Goal: Information Seeking & Learning: Learn about a topic

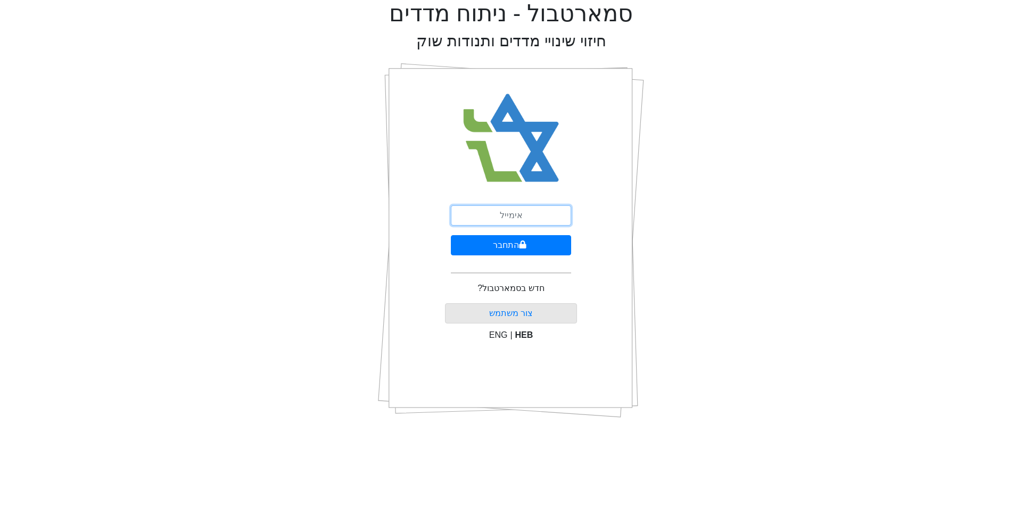
click at [499, 213] on input "email" at bounding box center [511, 215] width 120 height 20
type input "ר"
type input "[EMAIL_ADDRESS][DOMAIN_NAME]"
click at [451, 235] on button "התחבר" at bounding box center [511, 245] width 120 height 20
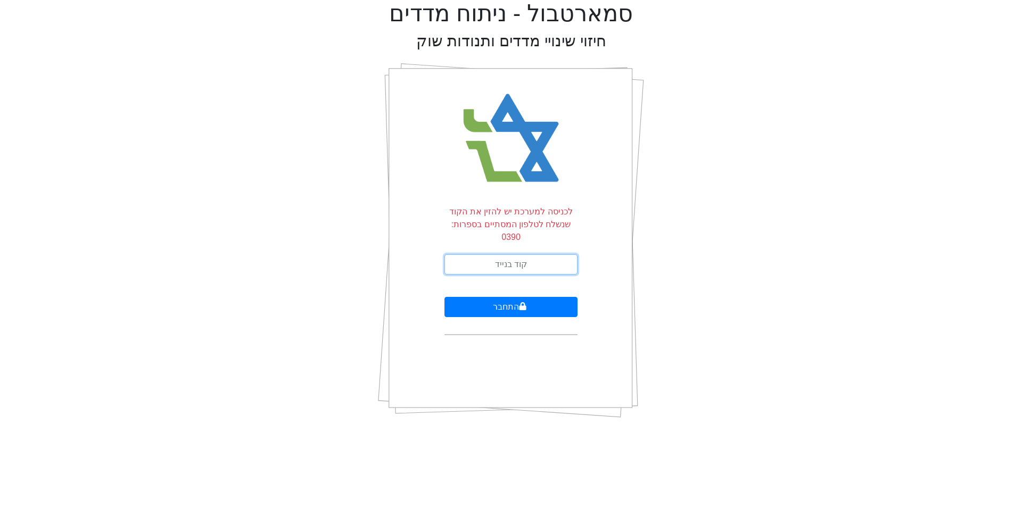
click at [485, 254] on input "text" at bounding box center [511, 264] width 133 height 20
type input "174871"
click at [508, 297] on button "התחבר" at bounding box center [511, 307] width 133 height 20
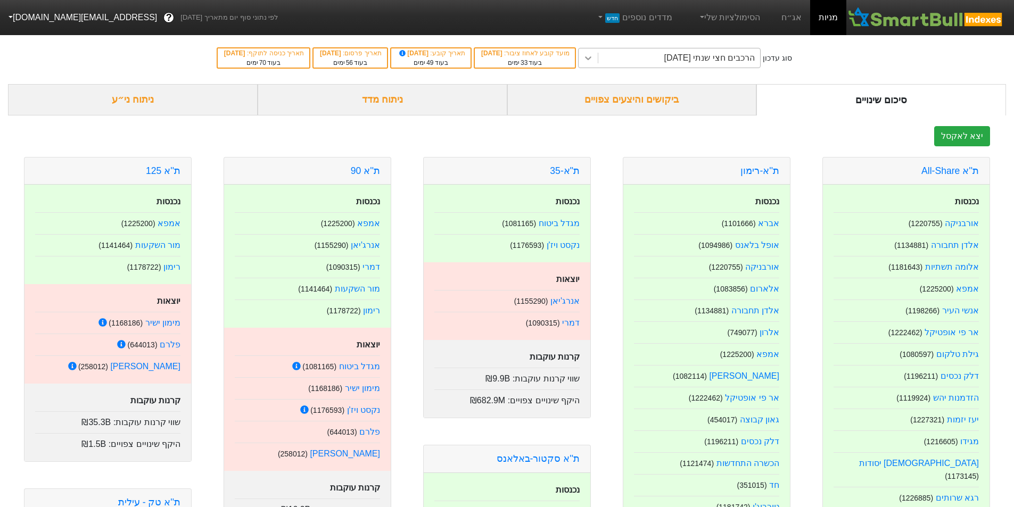
click at [594, 63] on icon at bounding box center [588, 58] width 11 height 11
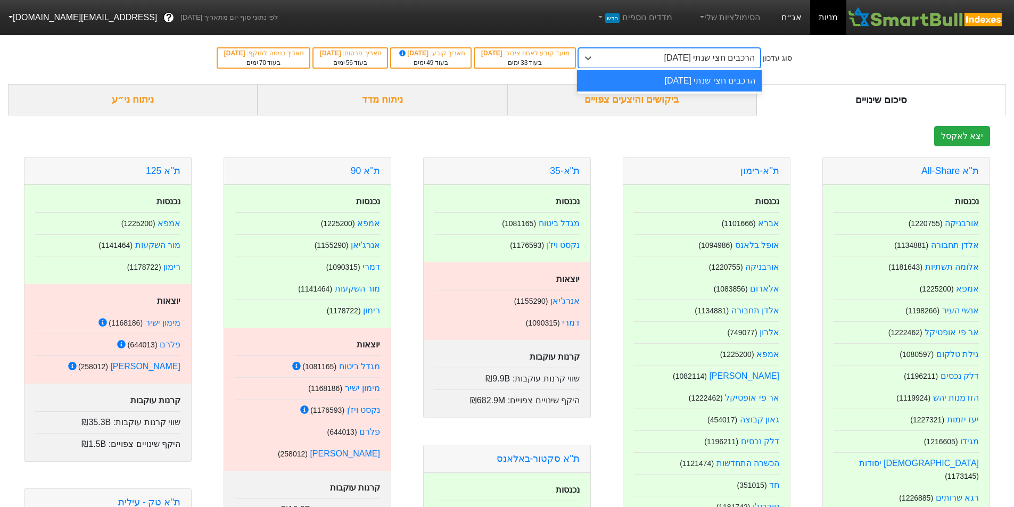
click at [793, 20] on link "אג״ח" at bounding box center [791, 17] width 37 height 35
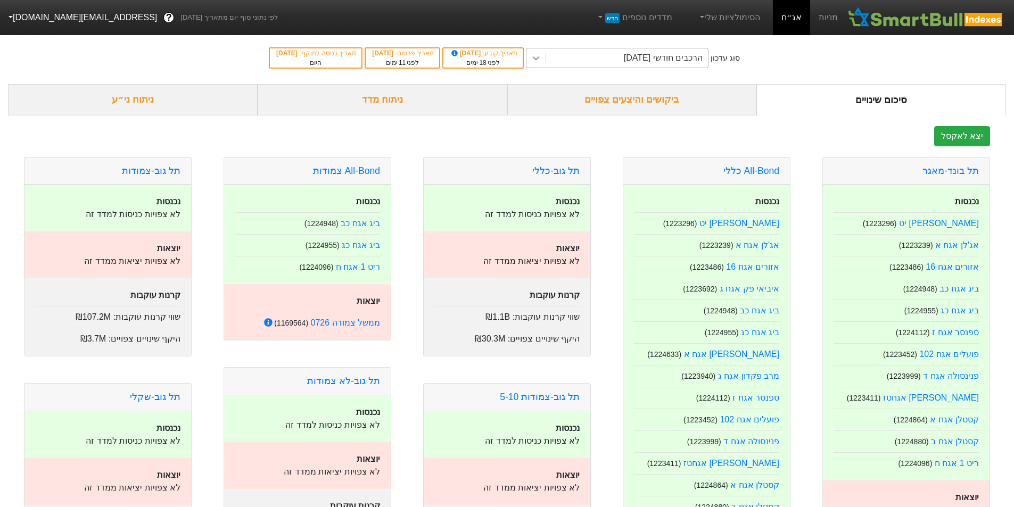
click at [541, 60] on icon at bounding box center [536, 58] width 11 height 11
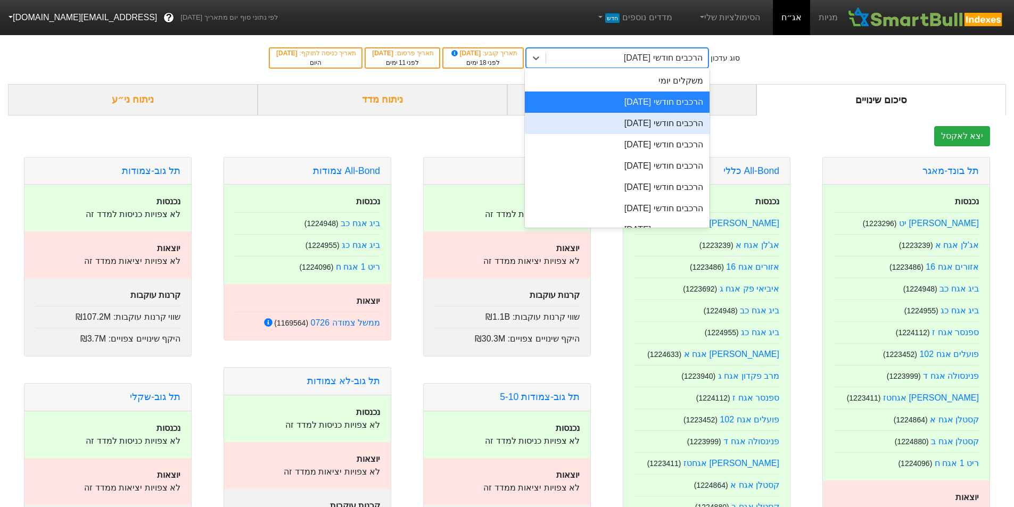
click at [612, 123] on div "הרכבים חודשי [DATE]" at bounding box center [617, 123] width 185 height 21
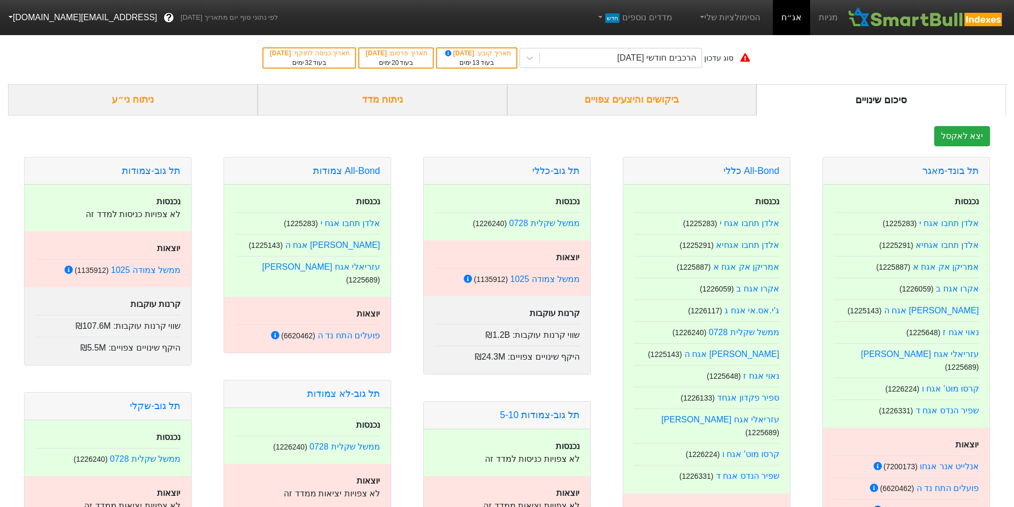
click at [618, 104] on div "ביקושים והיצעים צפויים" at bounding box center [632, 99] width 250 height 31
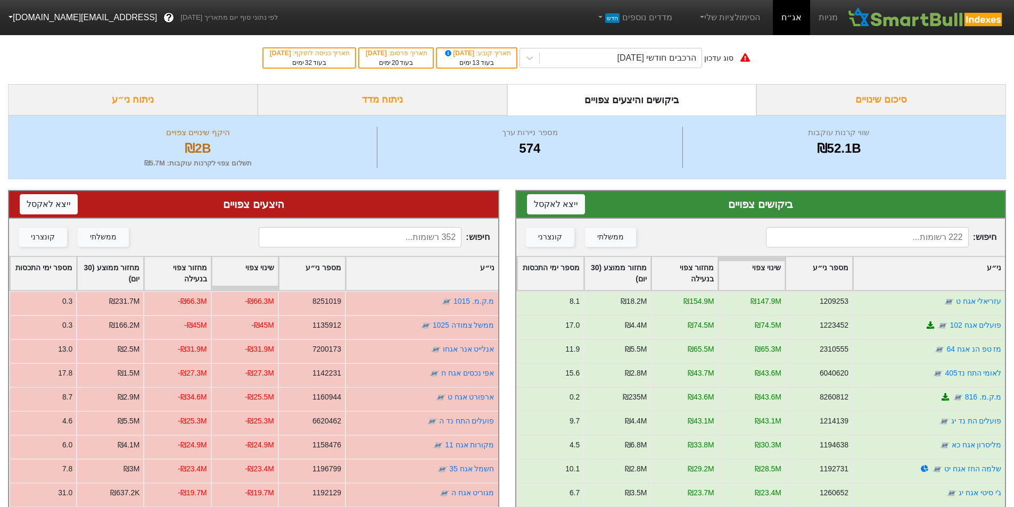
click at [900, 278] on div "ני״ע" at bounding box center [929, 273] width 152 height 33
click at [901, 275] on div "ני״ע" at bounding box center [929, 273] width 152 height 33
click at [900, 274] on div "ני״ע" at bounding box center [929, 273] width 152 height 33
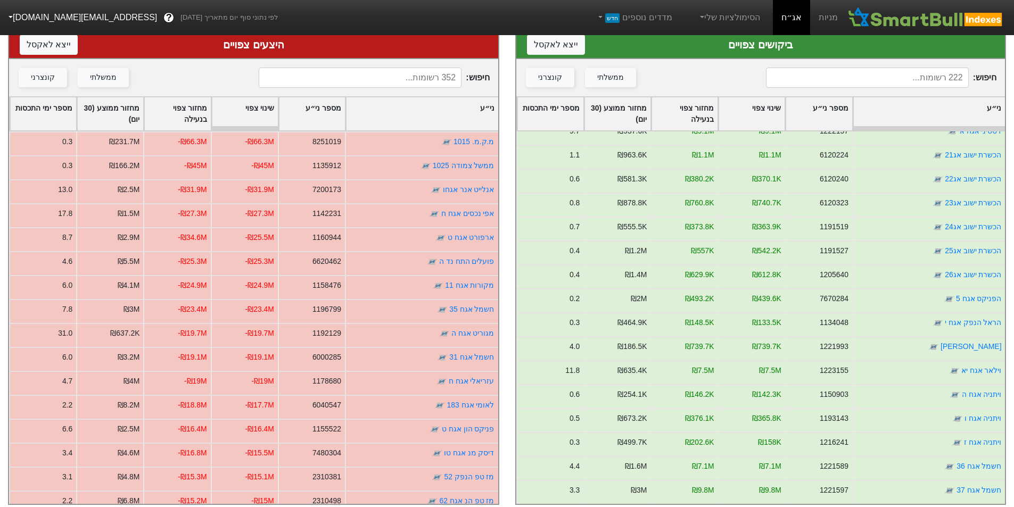
scroll to position [2076, 0]
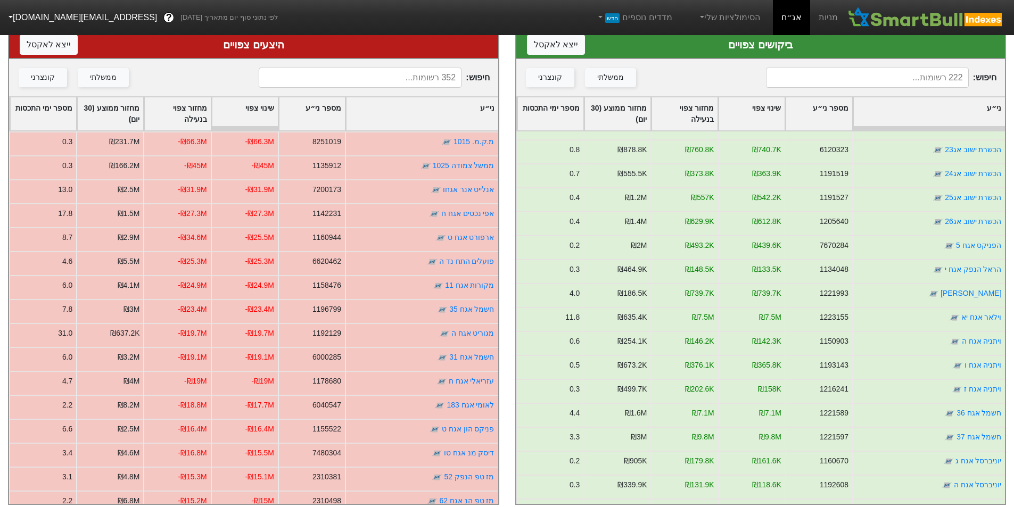
click at [462, 108] on div "ני״ע" at bounding box center [422, 113] width 152 height 33
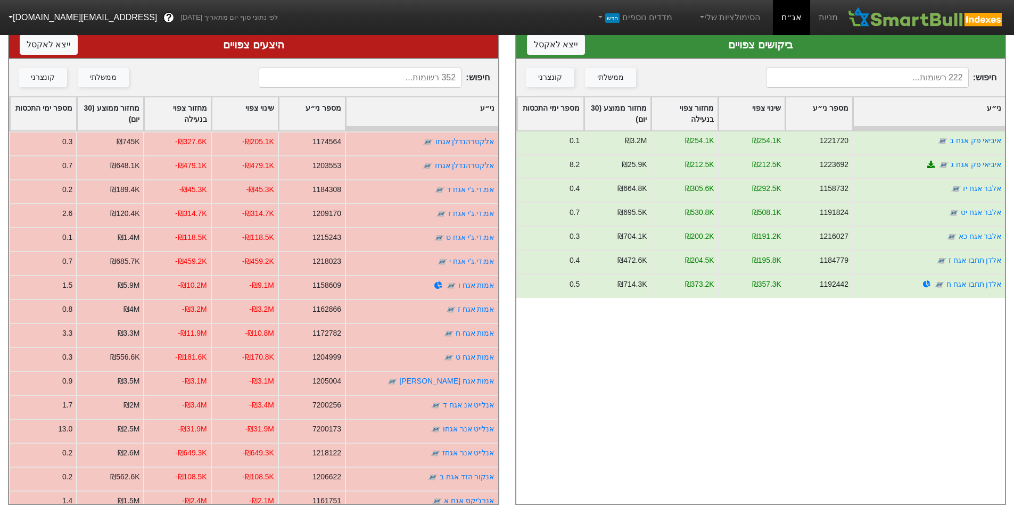
scroll to position [0, 0]
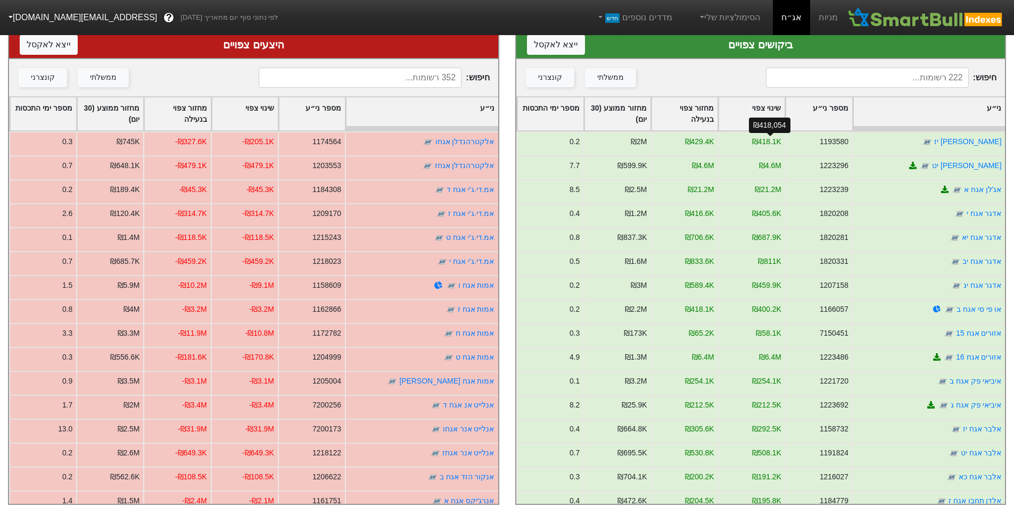
click at [764, 125] on div "₪418,054" at bounding box center [770, 125] width 42 height 15
click at [759, 117] on div "₪418,054" at bounding box center [770, 125] width 42 height 22
click at [758, 111] on div "שינוי צפוי" at bounding box center [752, 113] width 66 height 33
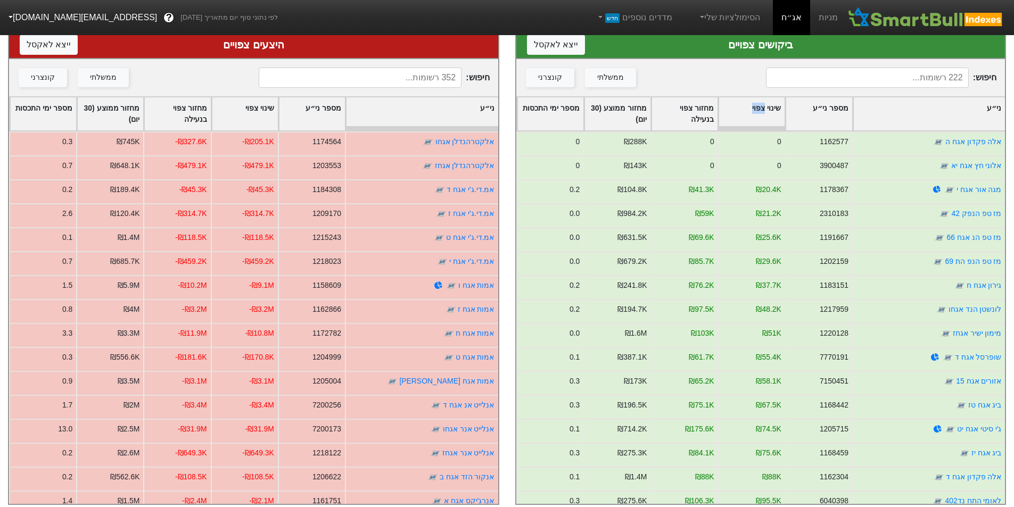
click at [758, 111] on div "שינוי צפוי" at bounding box center [752, 113] width 66 height 33
click at [758, 112] on div "שינוי צפוי" at bounding box center [752, 113] width 66 height 33
click at [757, 112] on div "שינוי צפוי" at bounding box center [752, 113] width 66 height 33
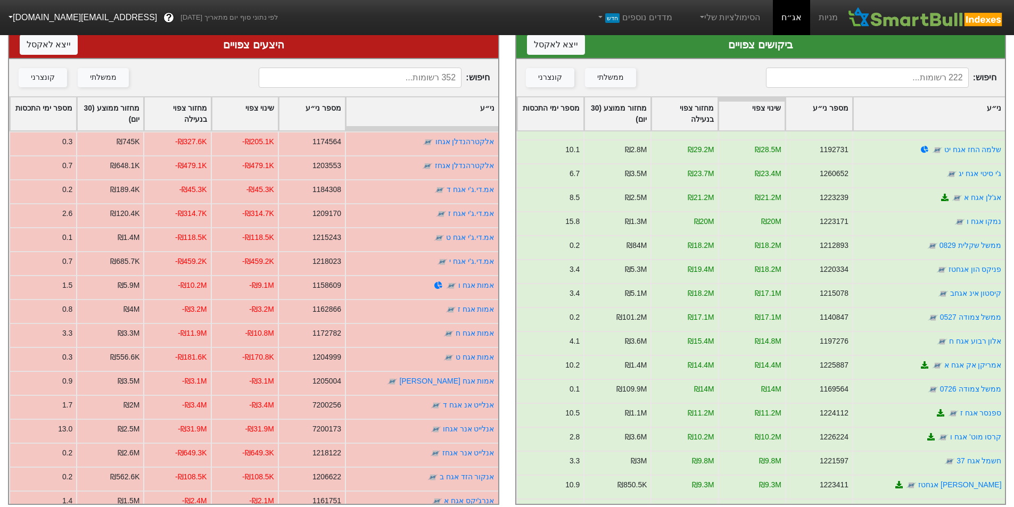
scroll to position [213, 0]
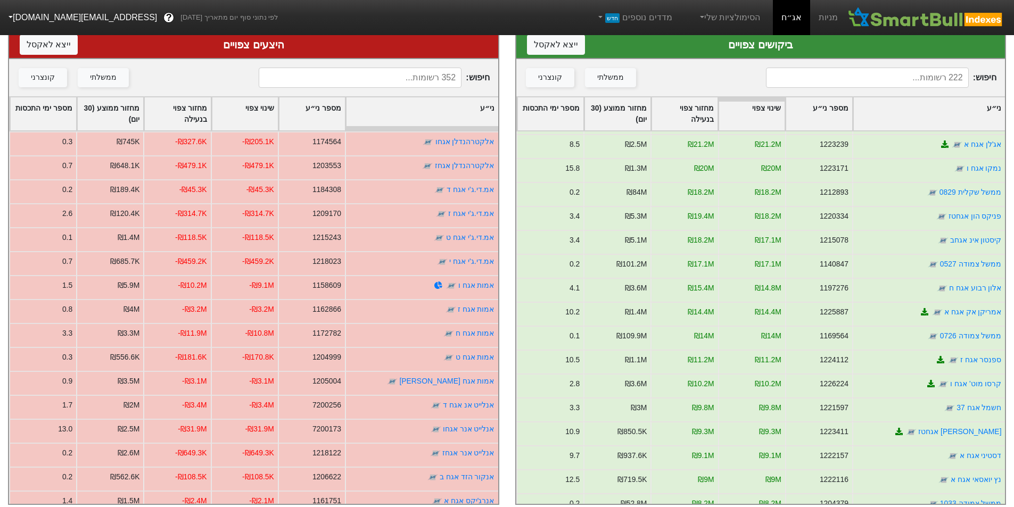
click at [438, 115] on div "ני״ע" at bounding box center [422, 113] width 152 height 33
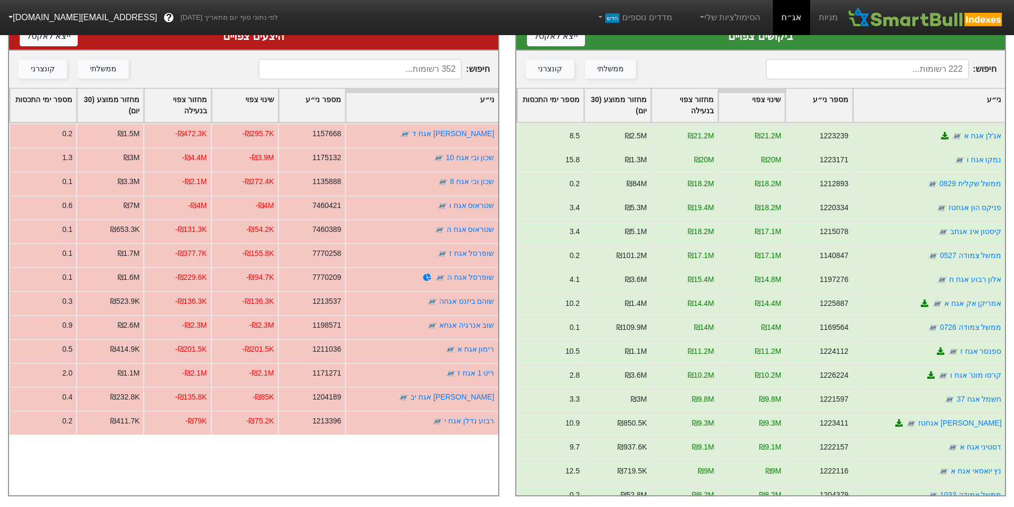
scroll to position [0, 0]
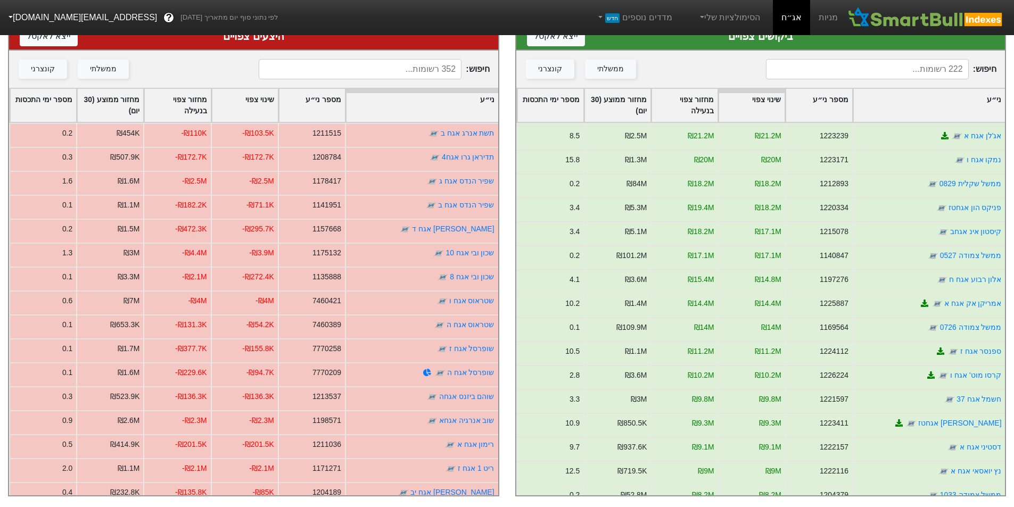
click at [394, 104] on div "ני״ע" at bounding box center [422, 105] width 152 height 33
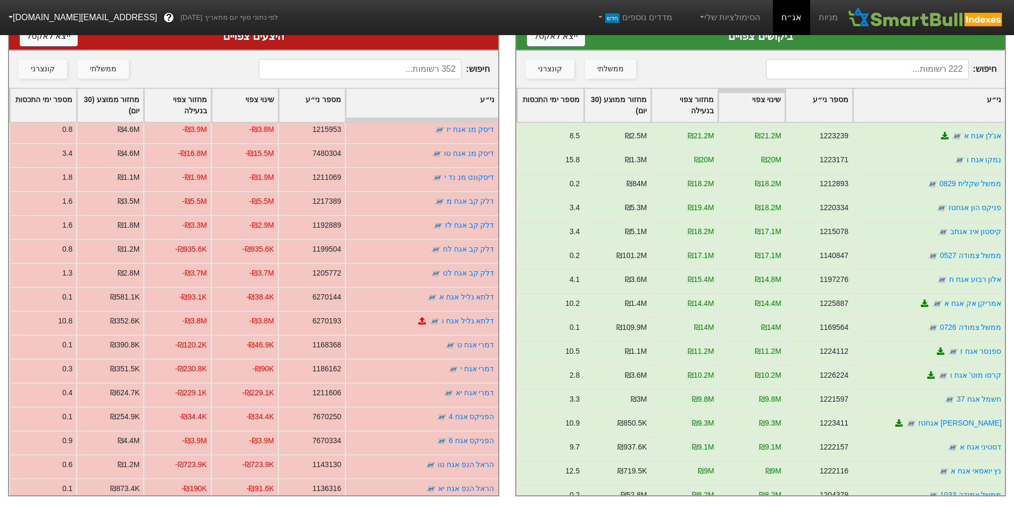
scroll to position [2665, 0]
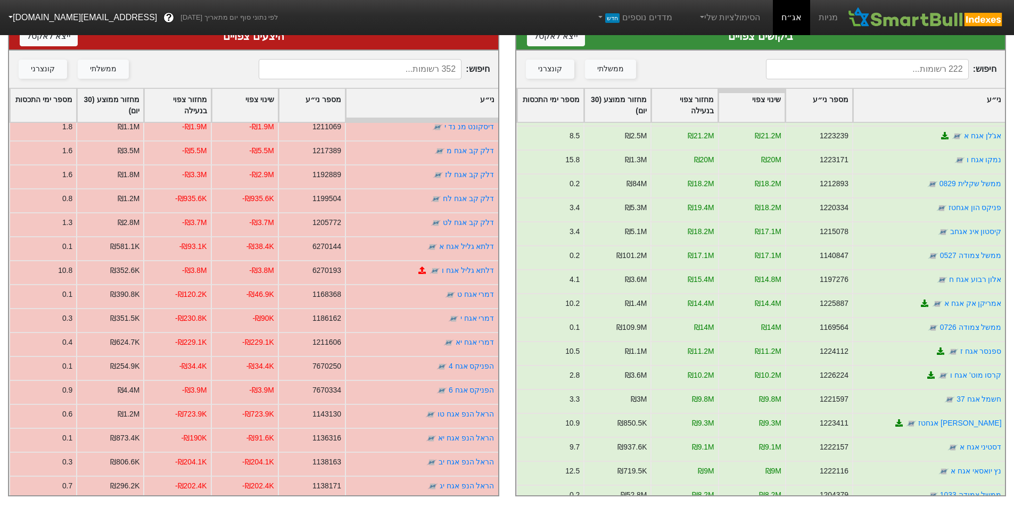
click at [914, 105] on div "ני״ע" at bounding box center [929, 105] width 152 height 33
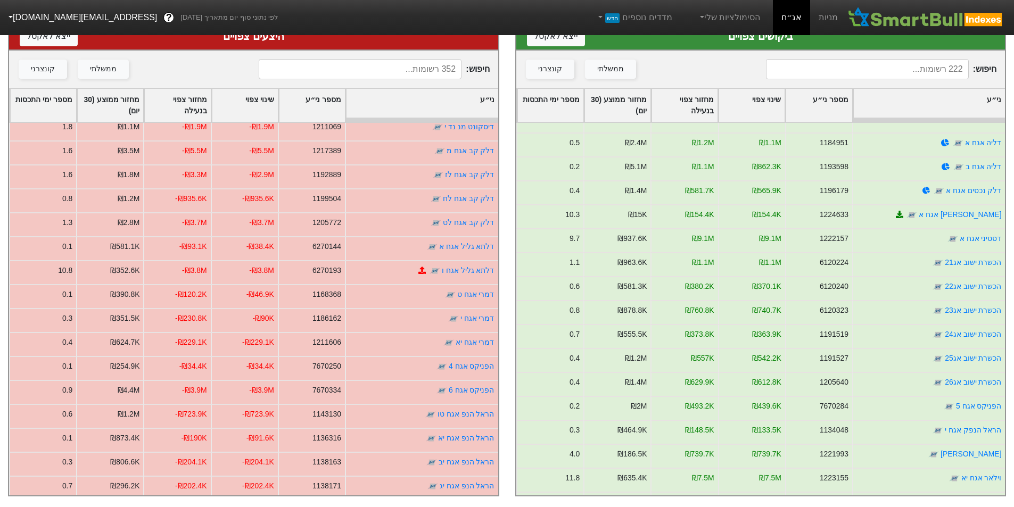
scroll to position [1916, 0]
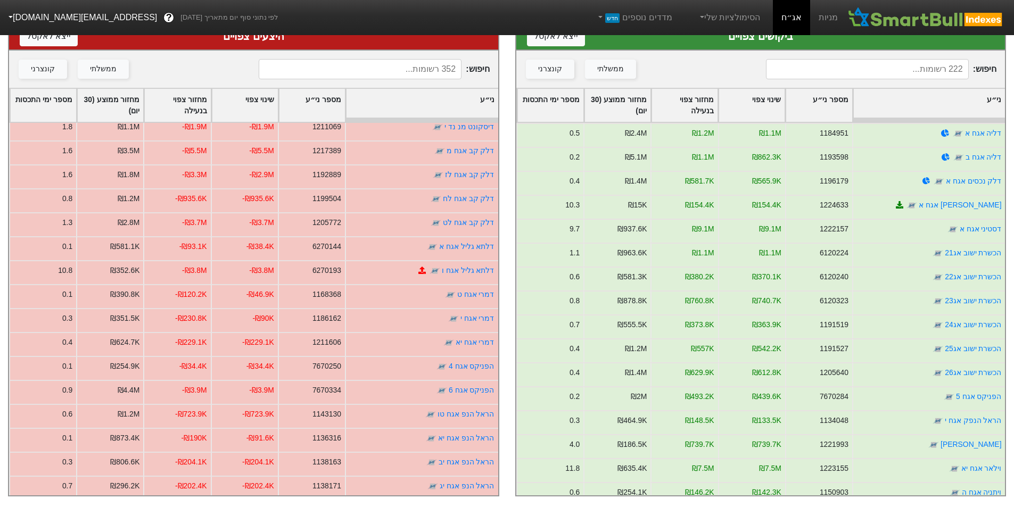
click at [401, 59] on input at bounding box center [360, 69] width 203 height 20
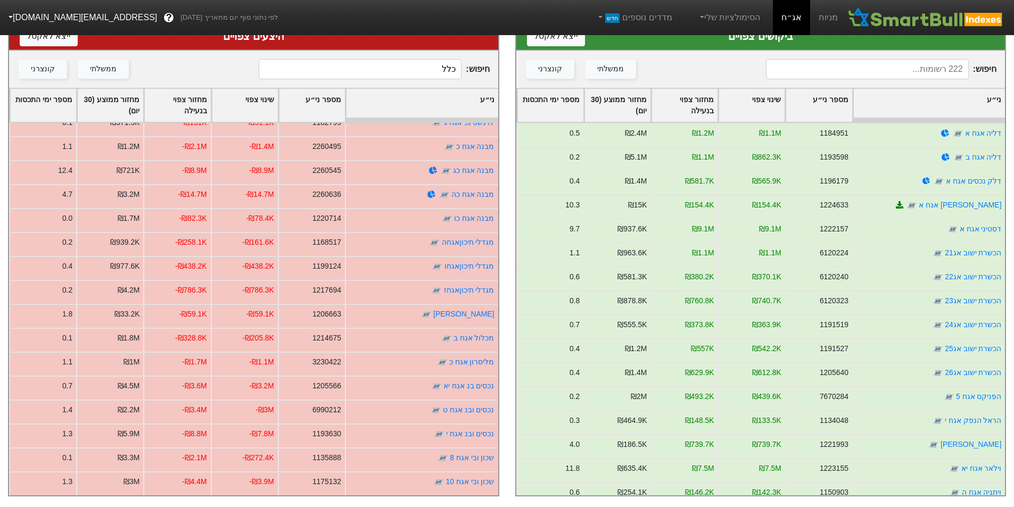
scroll to position [0, 0]
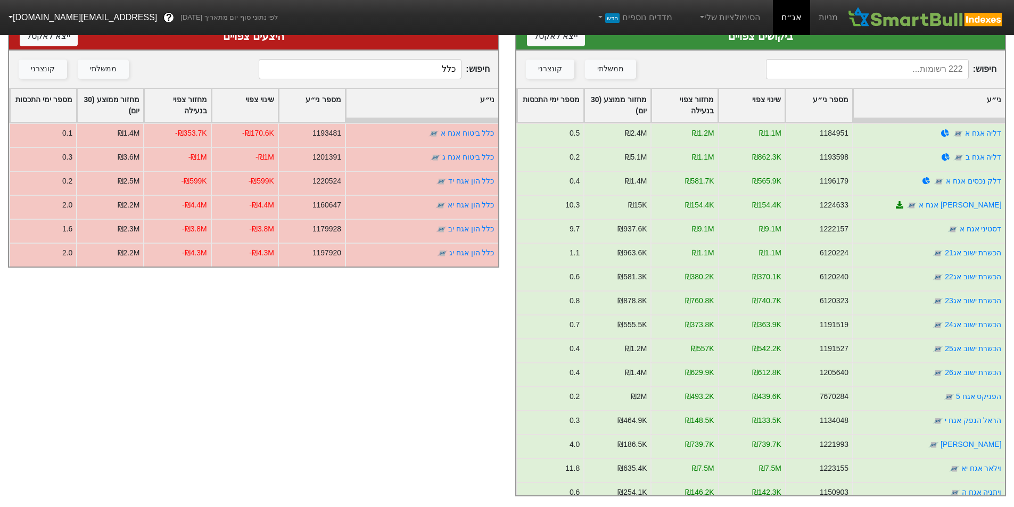
type input "כלל"
